Goal: Information Seeking & Learning: Learn about a topic

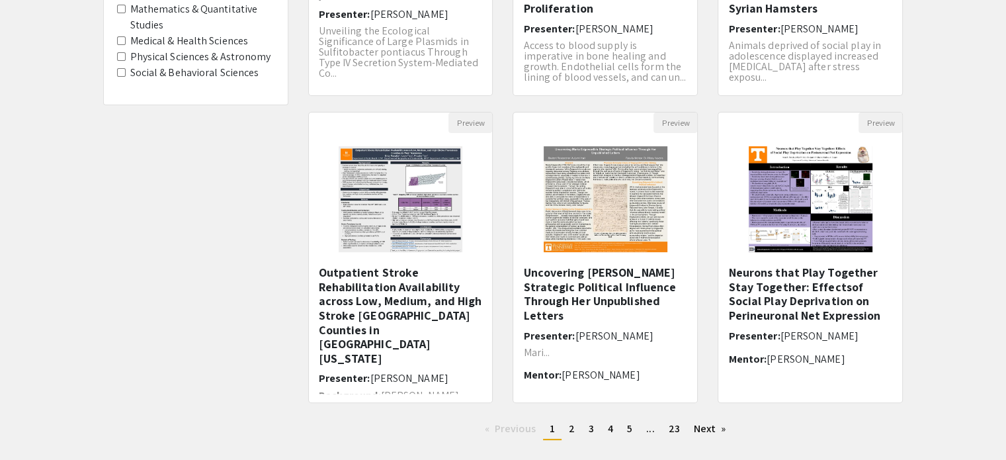
scroll to position [416, 0]
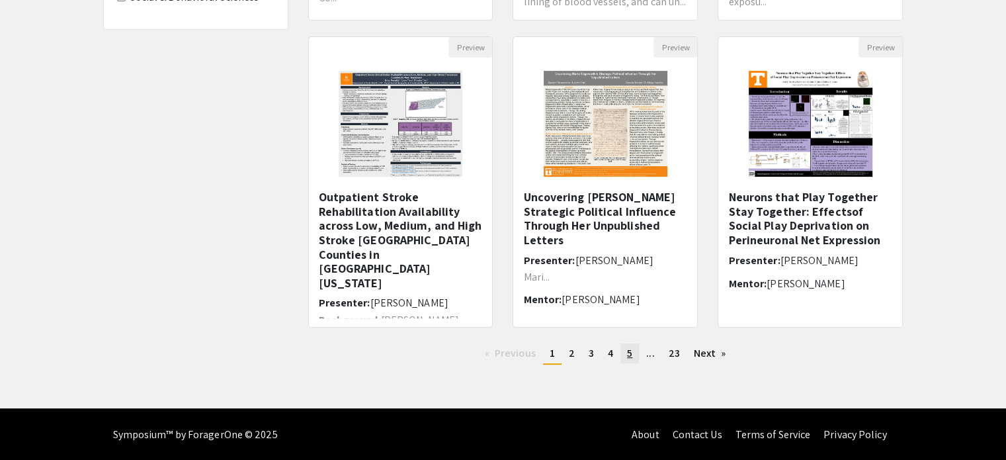
click at [631, 353] on span "5" at bounding box center [629, 353] width 5 height 14
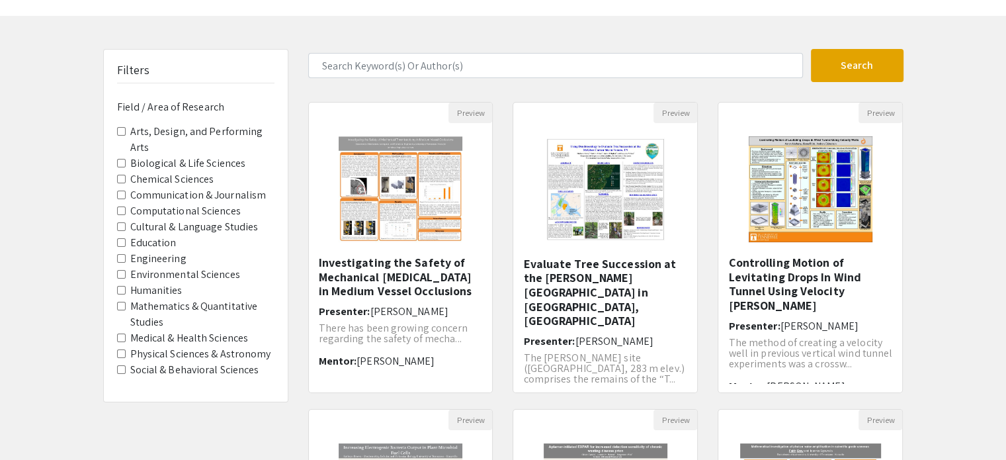
scroll to position [45, 0]
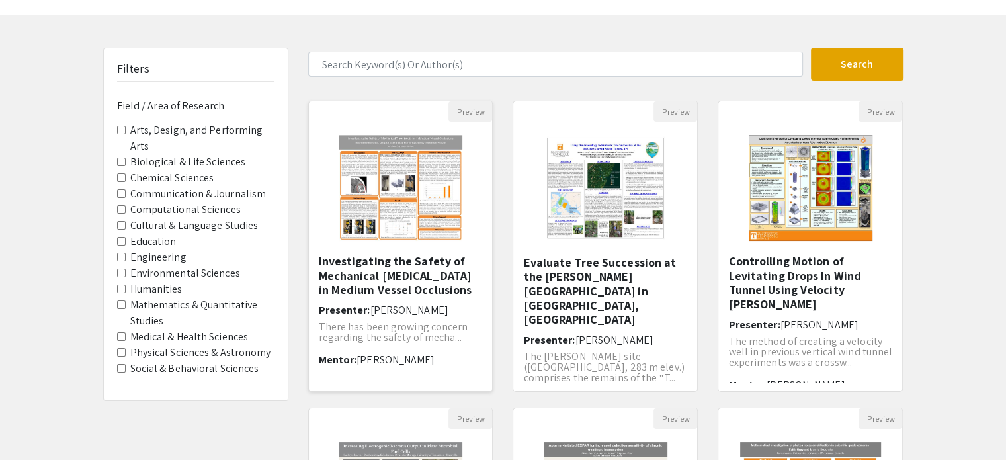
click at [394, 282] on h5 "Investigating the Safety of Mechanical [MEDICAL_DATA] in Medium Vessel Occlusio…" at bounding box center [401, 275] width 164 height 43
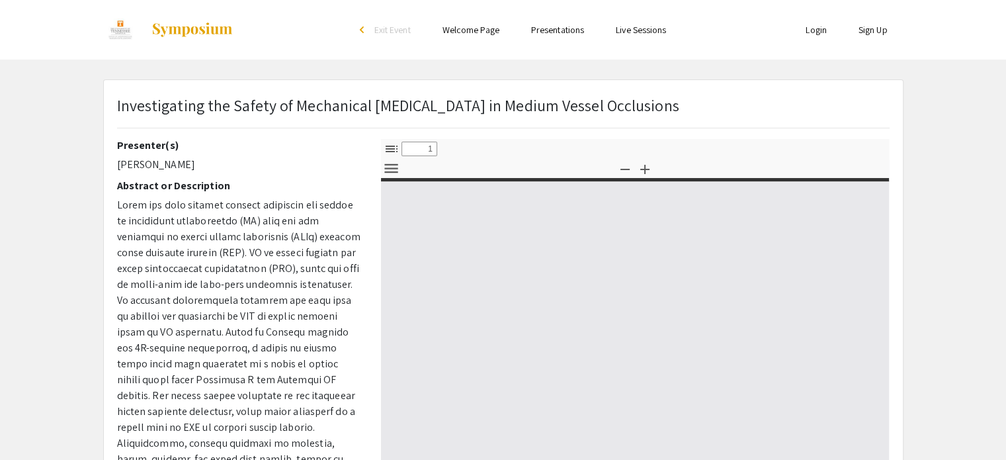
select select "custom"
type input "0"
select select "custom"
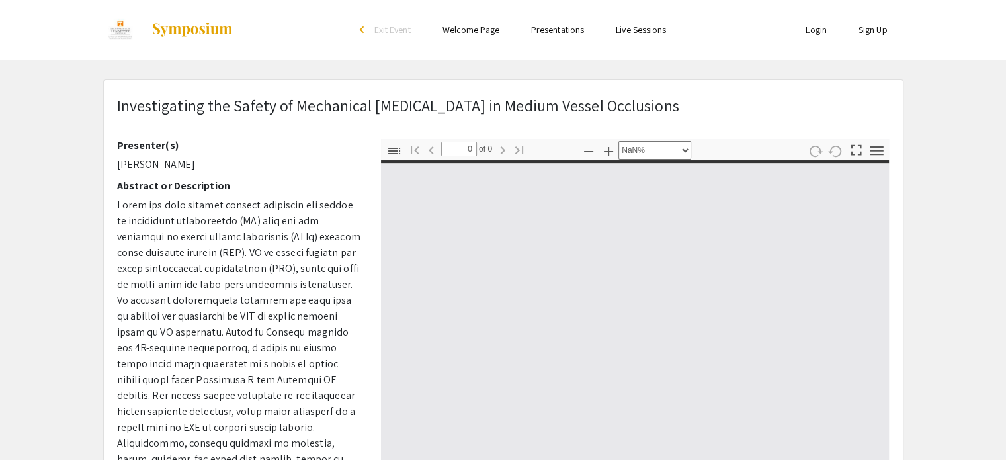
type input "1"
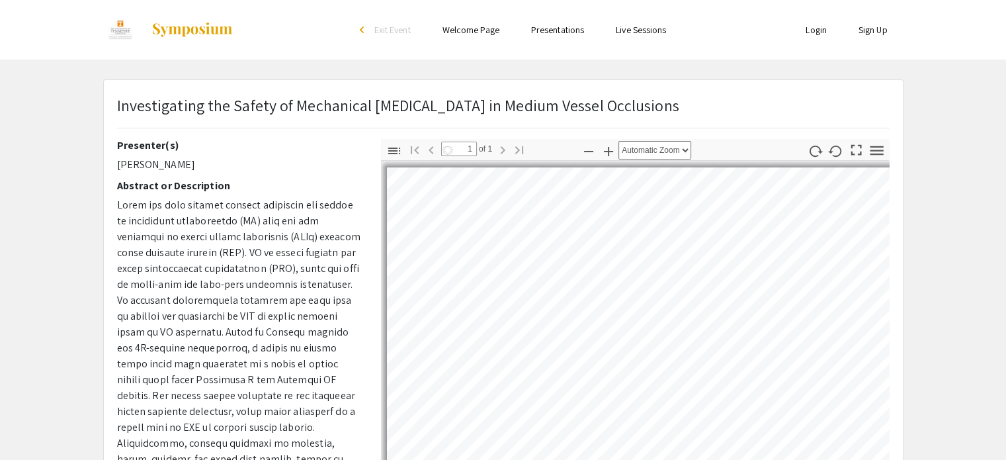
select select "auto"
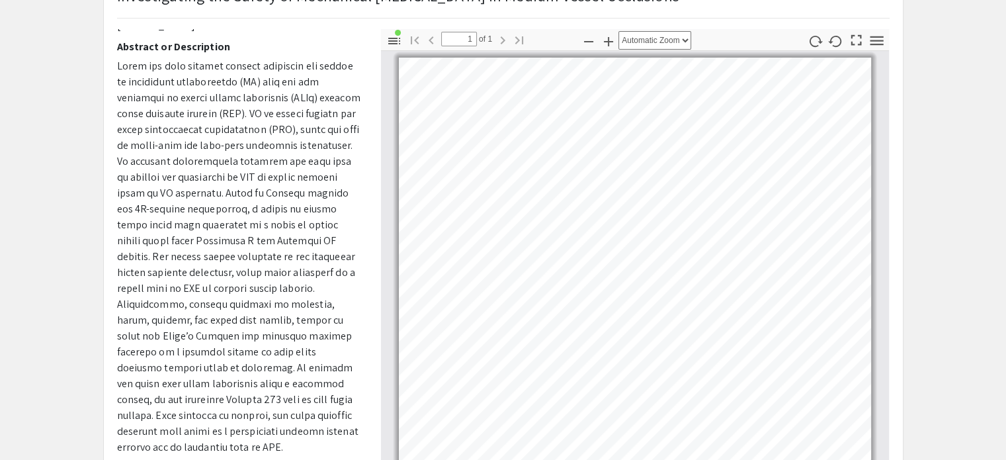
scroll to position [111, 0]
